Goal: Find specific page/section: Find specific page/section

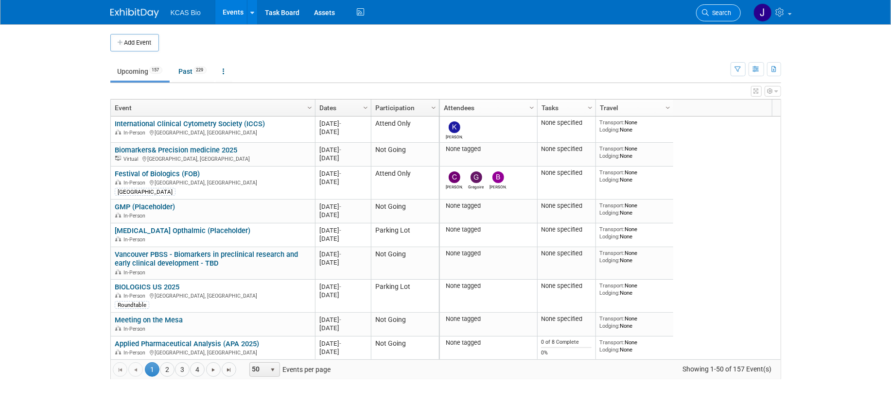
click at [711, 10] on span "Search" at bounding box center [720, 12] width 22 height 7
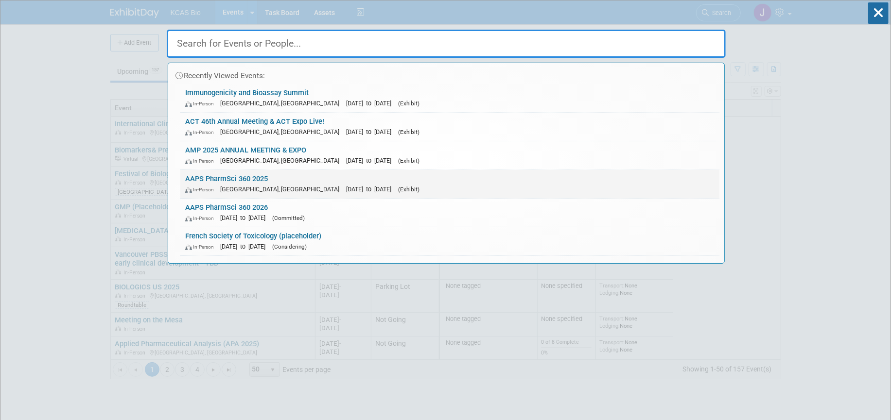
click at [253, 180] on link "AAPS PharmSci 360 2025 In-Person [GEOGRAPHIC_DATA], [GEOGRAPHIC_DATA] [DATE] to…" at bounding box center [449, 184] width 539 height 28
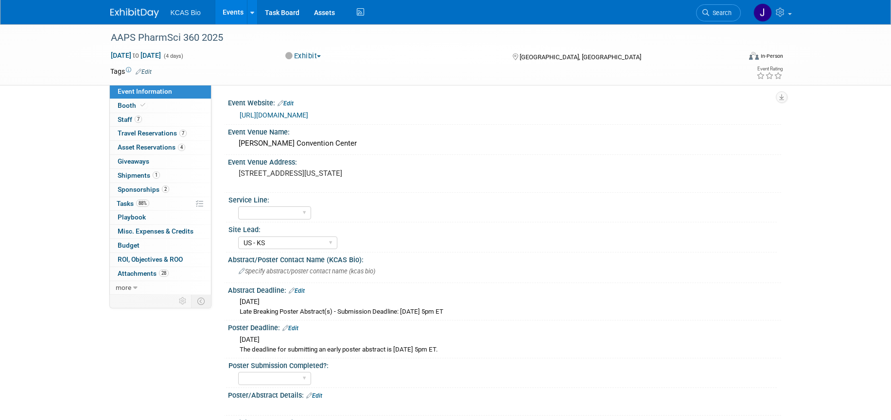
select select "US - KS"
click at [128, 205] on span "Tasks 88%" at bounding box center [133, 204] width 33 height 8
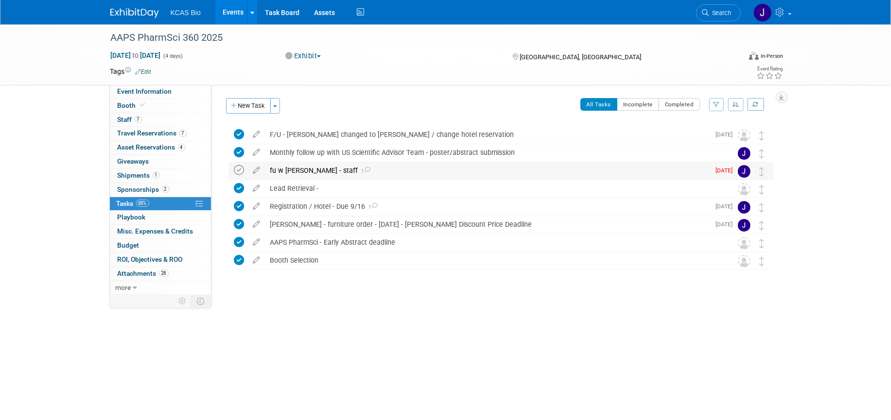
click at [240, 167] on icon at bounding box center [239, 170] width 10 height 10
click at [720, 20] on link "Search" at bounding box center [718, 12] width 45 height 17
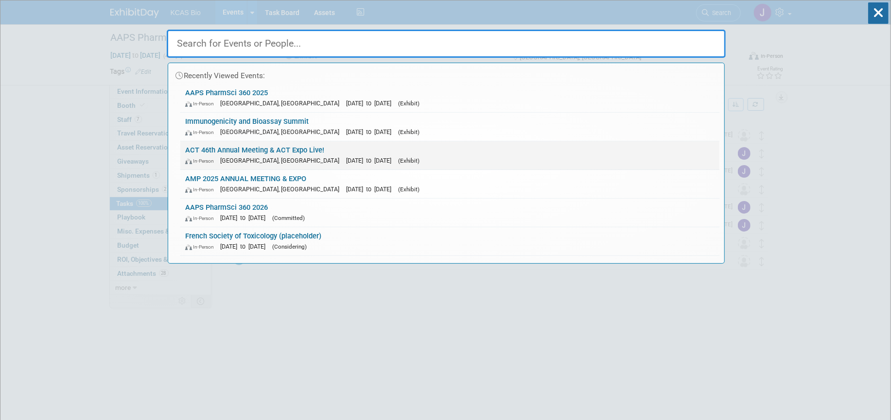
click at [282, 147] on link "ACT 46th Annual Meeting & ACT Expo Live! In-Person Phoenix, AZ Nov 16, 2025 to …" at bounding box center [449, 155] width 539 height 28
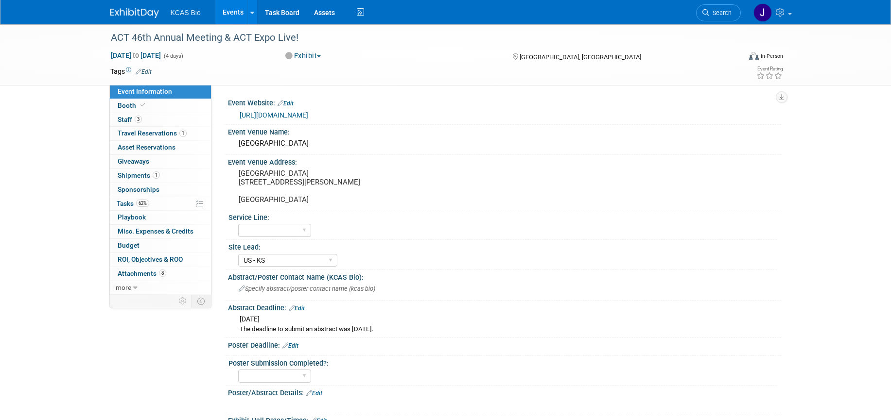
select select "US - KS"
click at [728, 16] on span "Search" at bounding box center [720, 12] width 22 height 7
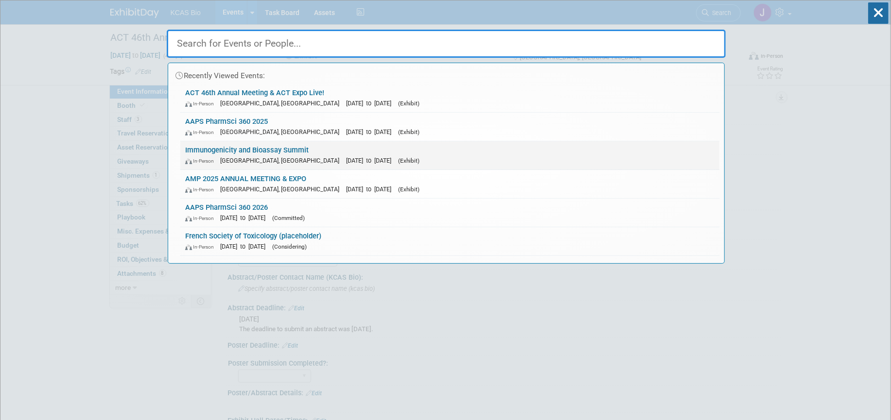
click at [225, 149] on link "Immunogenicity and Bioassay Summit In-Person Alexandria, VA Oct 7, 2025 to Oct …" at bounding box center [449, 155] width 539 height 28
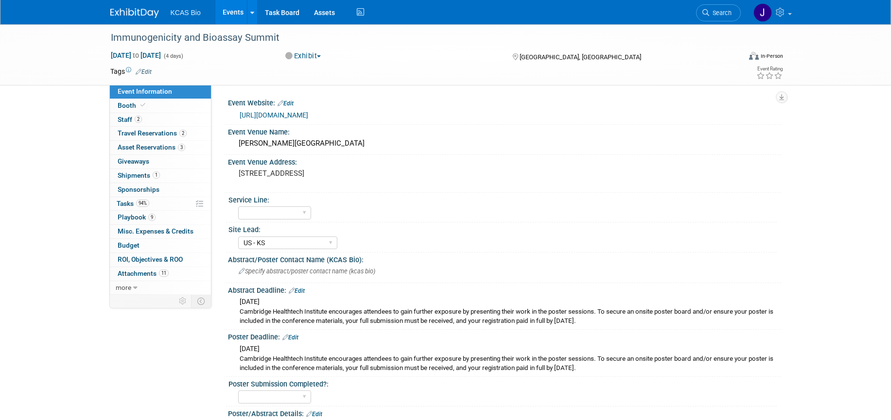
select select "US - KS"
click at [125, 119] on span "Staff 2" at bounding box center [130, 120] width 24 height 8
